Goal: Find specific page/section: Find specific page/section

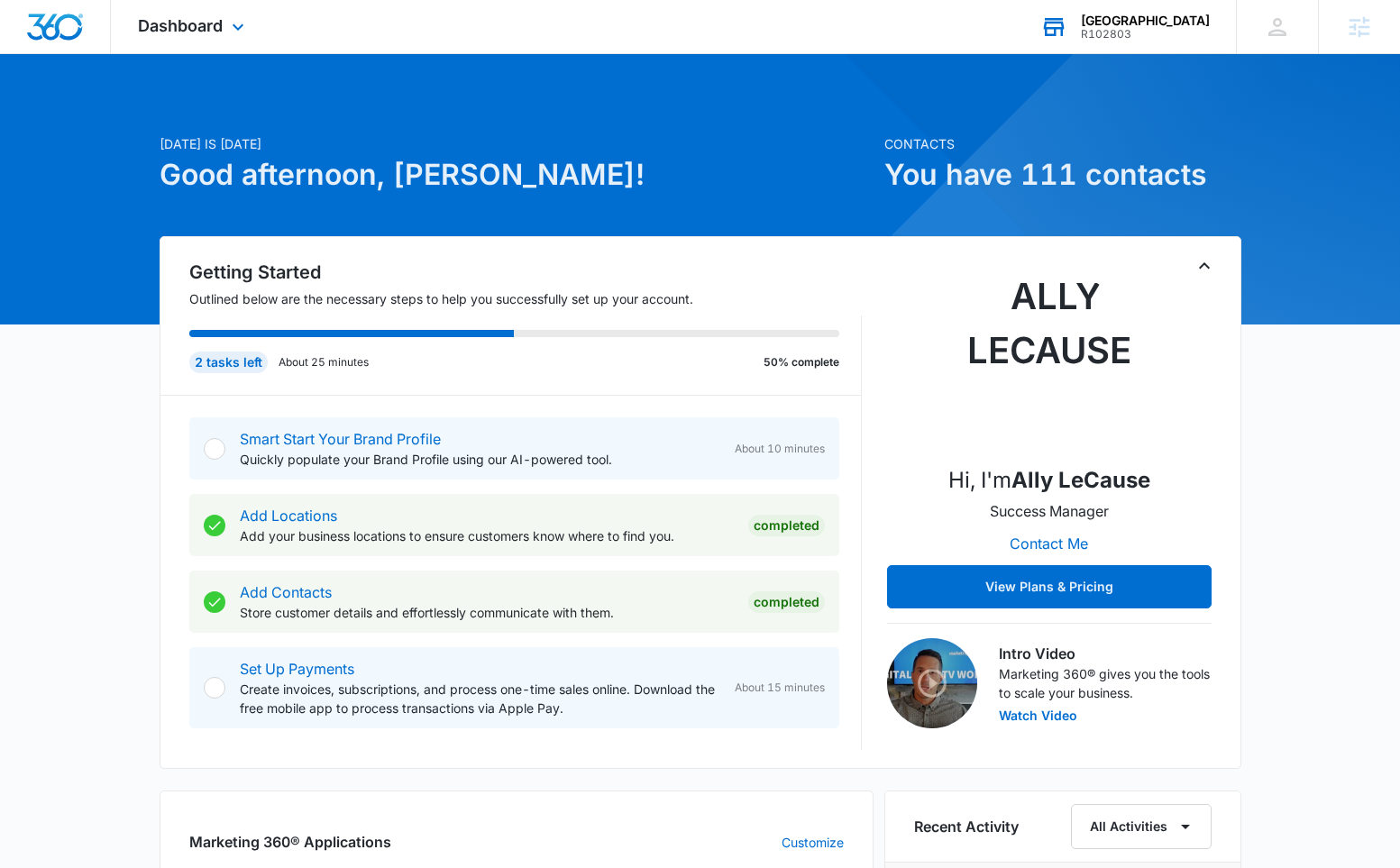
click at [1099, 30] on div "R102803" at bounding box center [1146, 35] width 129 height 13
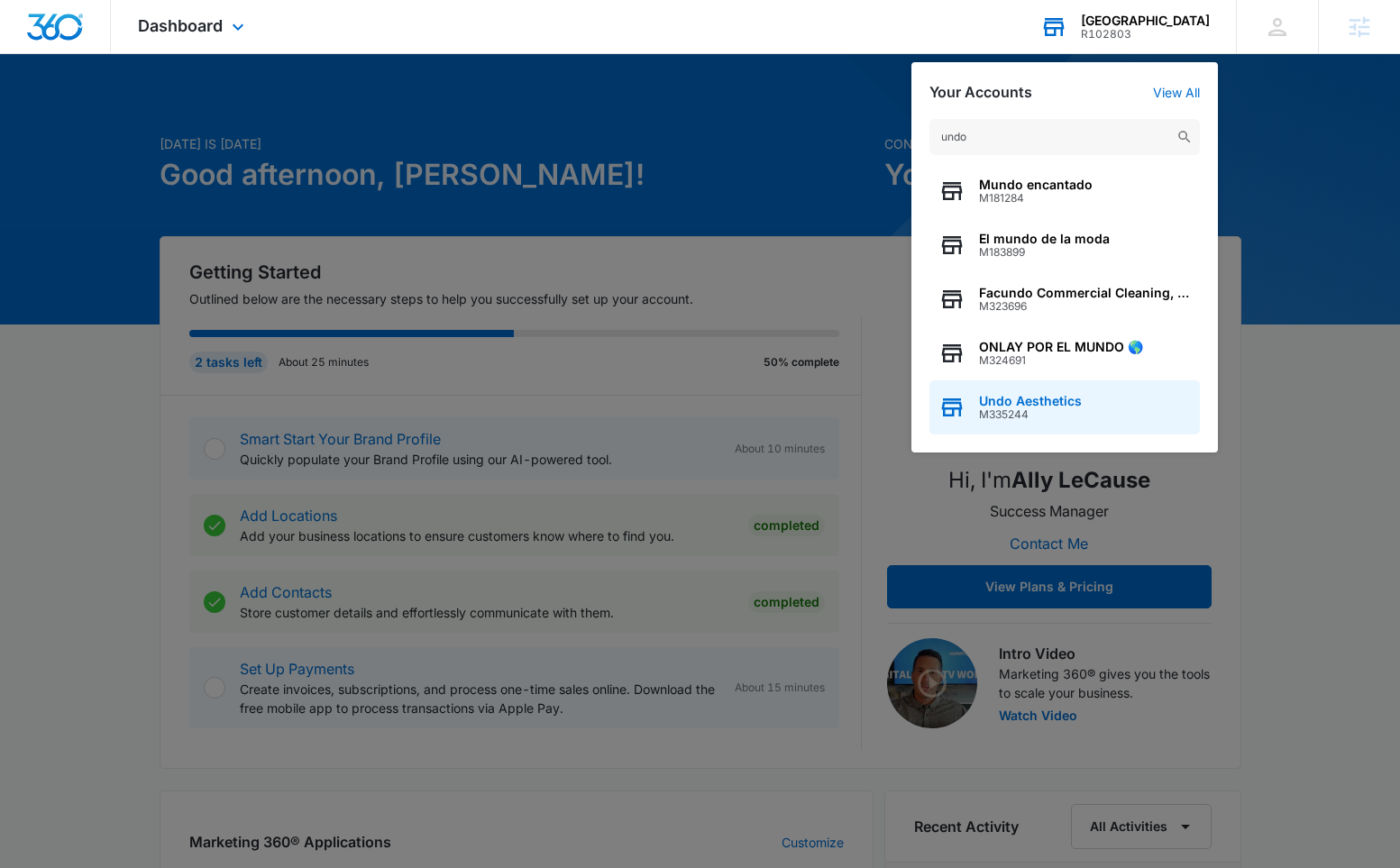
type input "undo"
click at [1037, 404] on span "Undo Aesthetics" at bounding box center [1030, 401] width 103 height 15
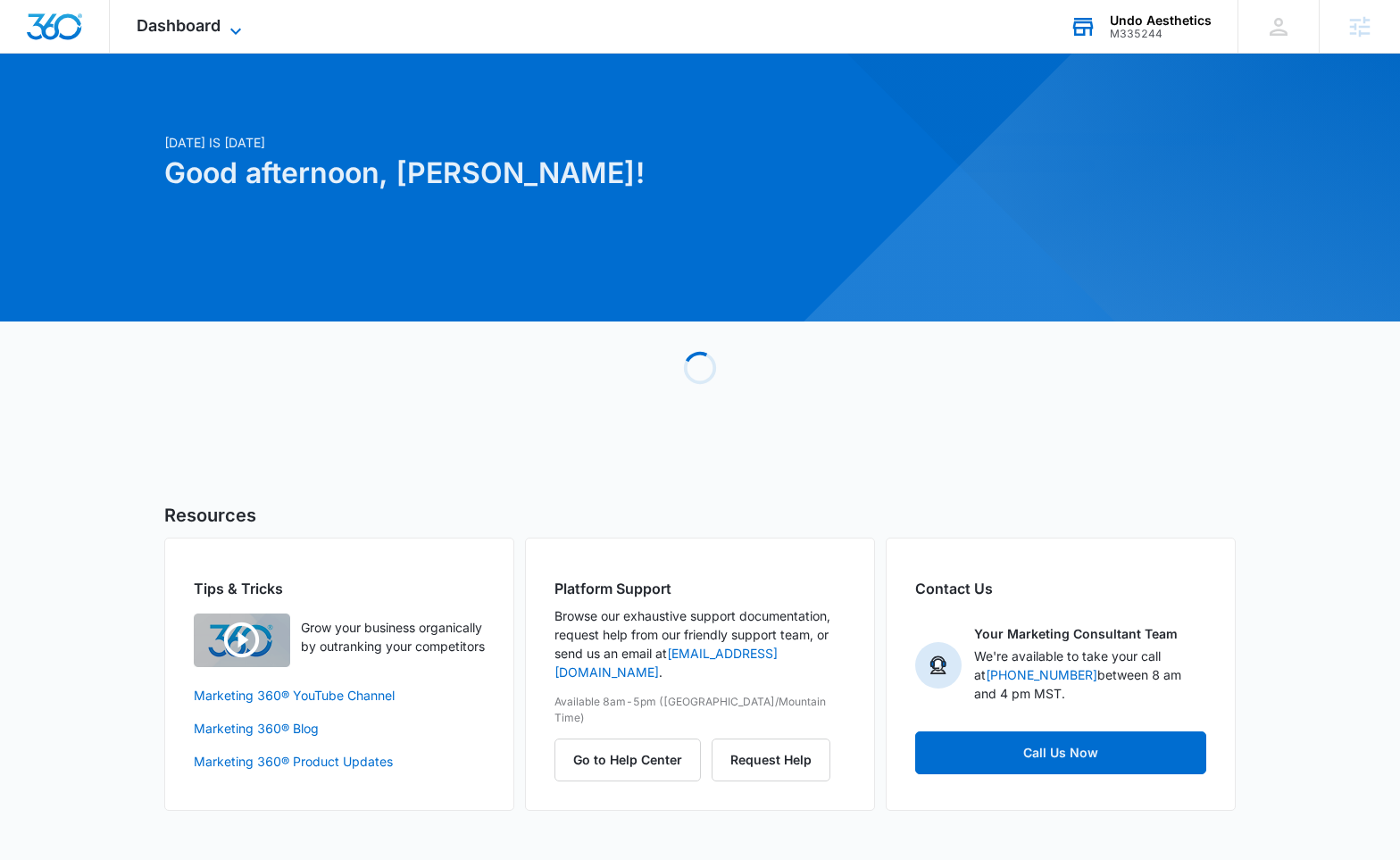
click at [181, 22] on span "Dashboard" at bounding box center [178, 25] width 84 height 19
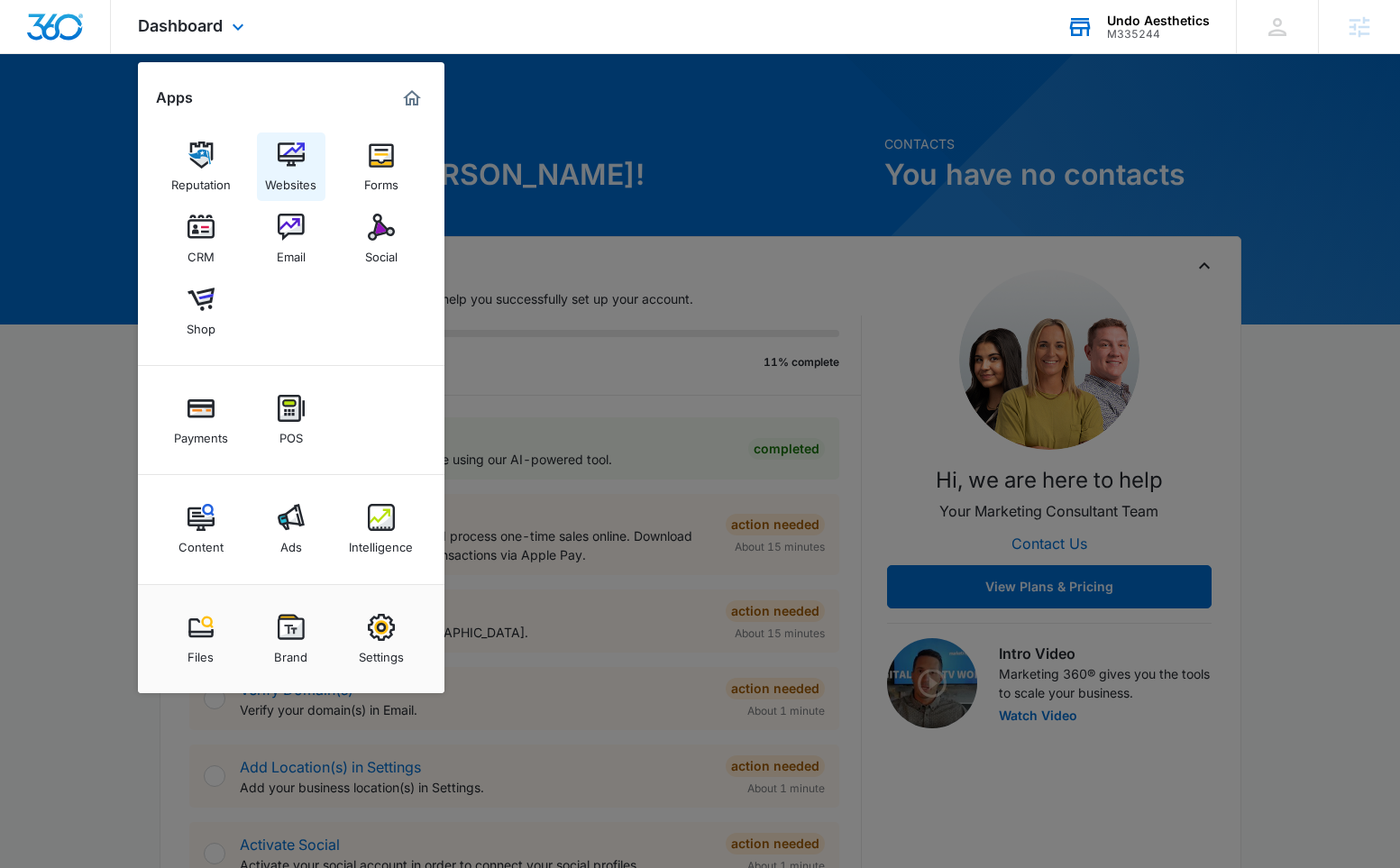
click at [304, 171] on div "Websites" at bounding box center [291, 180] width 51 height 24
